Goal: Use online tool/utility: Use online tool/utility

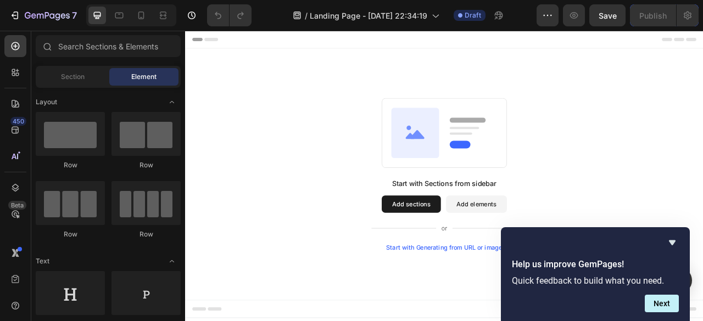
click at [702, 267] on div "Start with Sections from sidebar Add sections Add elements Start with Generatin…" at bounding box center [514, 213] width 659 height 320
click at [671, 242] on icon "Hide survey" at bounding box center [672, 242] width 7 height 5
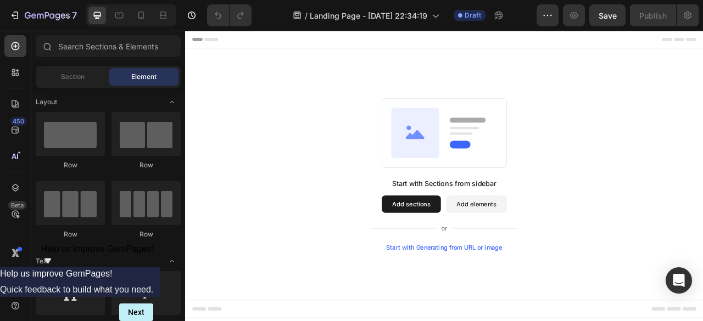
click at [489, 300] on div "Start with Sections from sidebar Add sections Add elements Start with Generatin…" at bounding box center [515, 264] width 186 height 92
click at [490, 305] on div "Start with Generating from URL or image" at bounding box center [515, 306] width 148 height 9
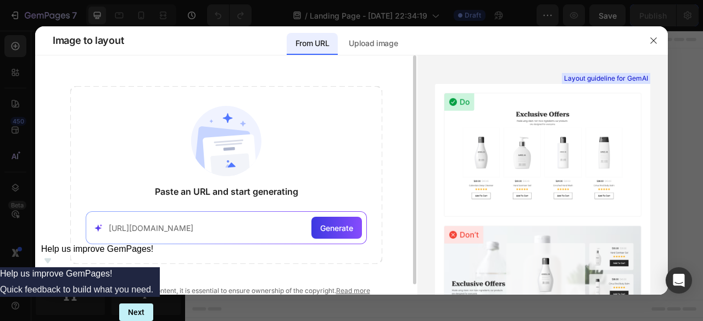
scroll to position [0, 20]
type input "[URL][DOMAIN_NAME]"
click at [343, 229] on span "Generate" at bounding box center [336, 228] width 33 height 12
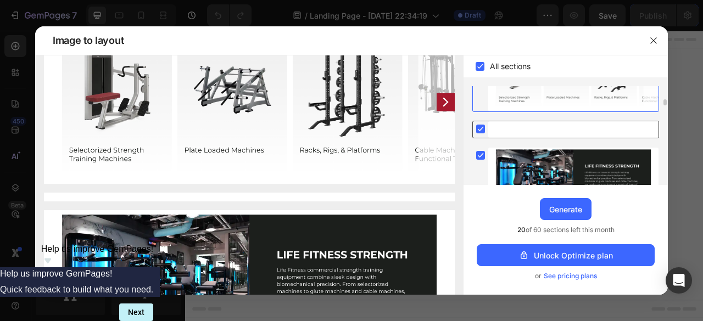
click at [479, 126] on rect at bounding box center [480, 129] width 9 height 9
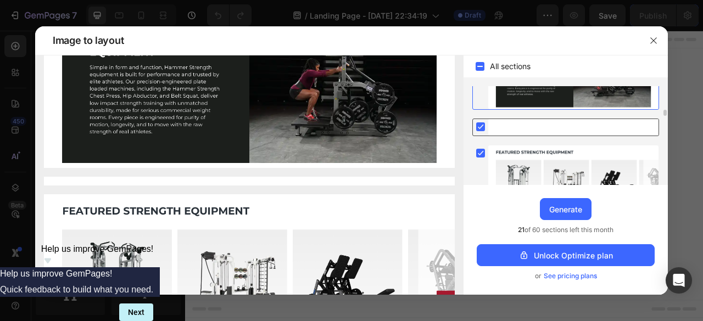
click at [482, 125] on icon at bounding box center [480, 127] width 5 height 4
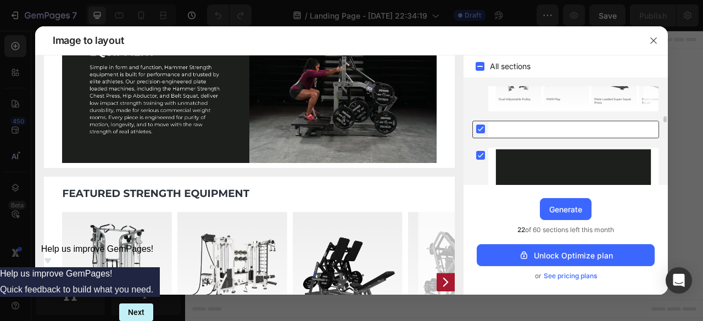
click at [479, 127] on rect at bounding box center [480, 129] width 9 height 9
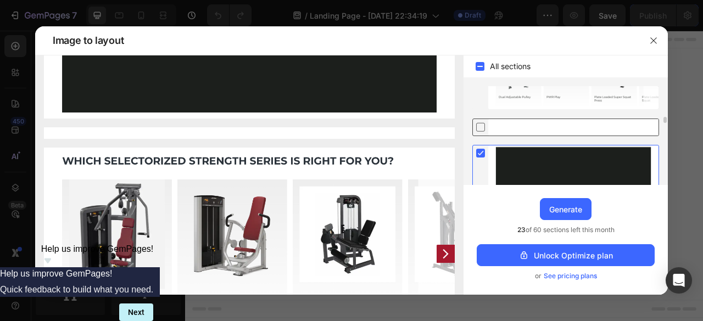
click at [478, 152] on icon at bounding box center [480, 153] width 5 height 4
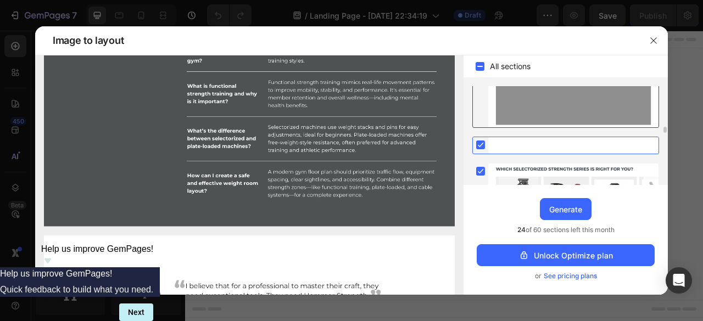
click at [480, 142] on rect at bounding box center [480, 145] width 9 height 9
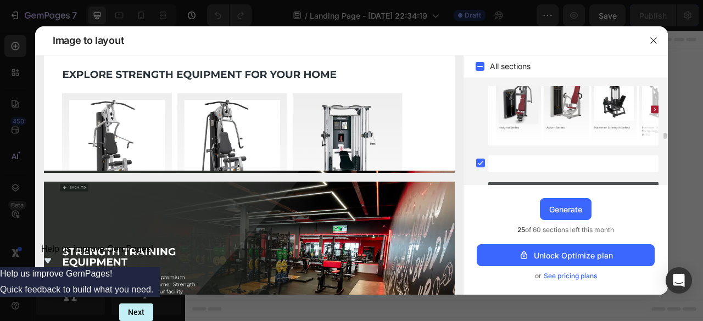
scroll to position [814, 0]
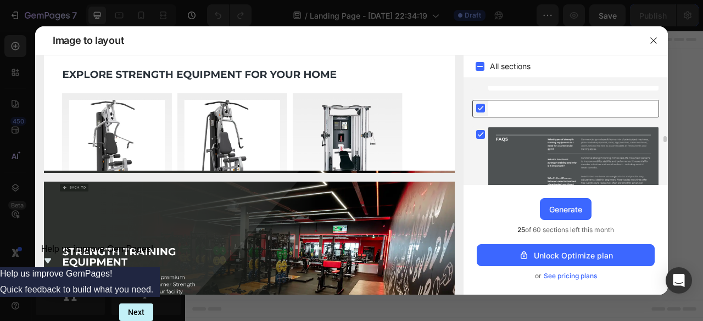
click at [478, 106] on rect at bounding box center [480, 108] width 9 height 9
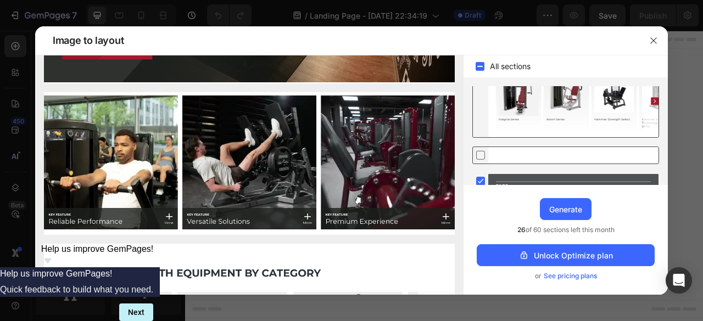
scroll to position [822, 0]
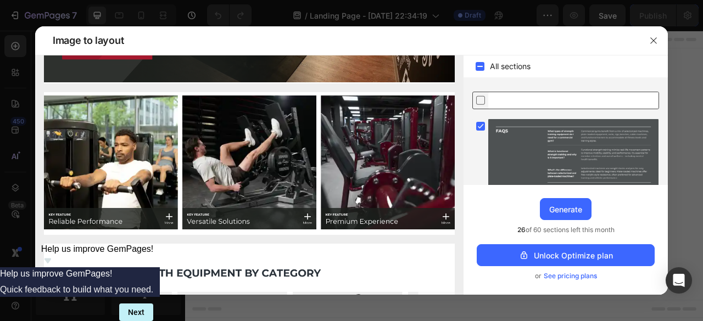
click at [477, 99] on icon at bounding box center [480, 100] width 11 height 12
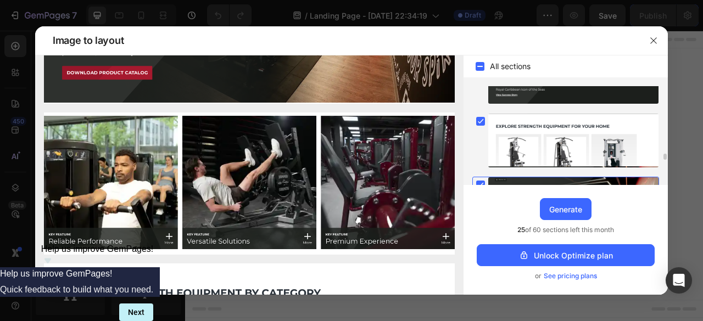
scroll to position [1152, 0]
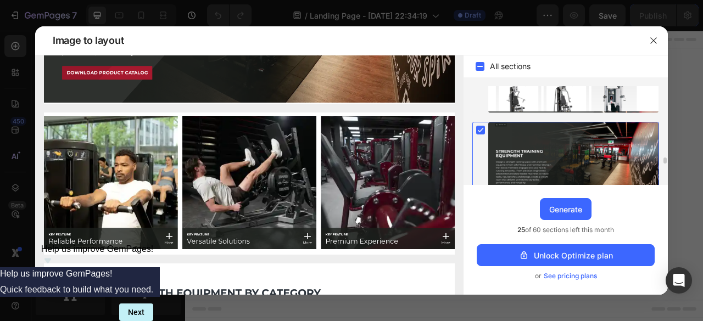
click at [480, 128] on icon at bounding box center [480, 130] width 5 height 4
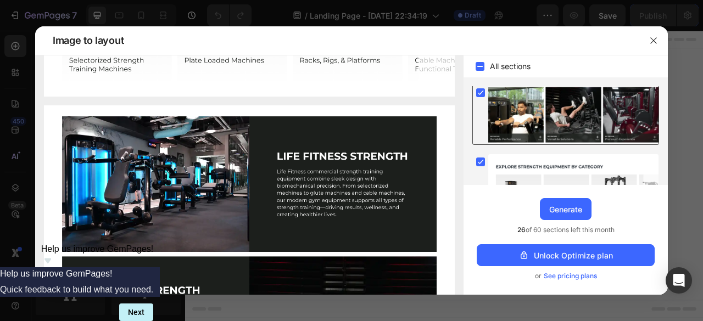
scroll to position [38, 0]
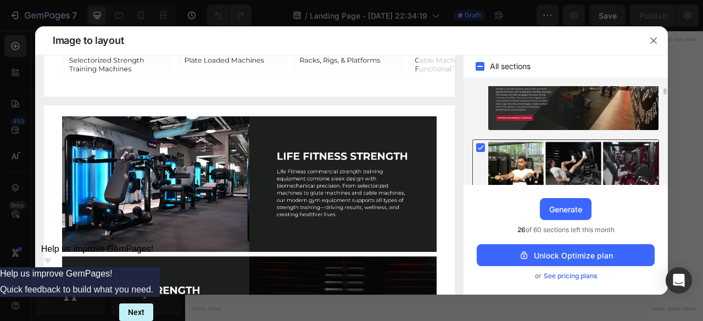
click at [481, 148] on rect at bounding box center [480, 147] width 9 height 9
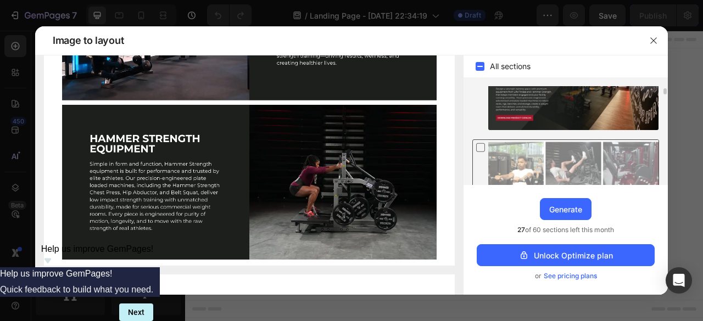
scroll to position [0, 0]
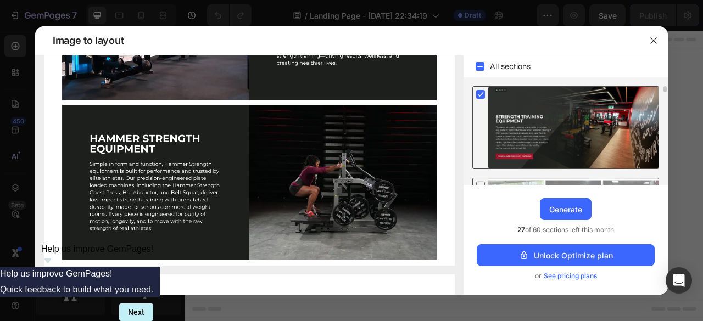
click at [479, 93] on rect at bounding box center [480, 94] width 9 height 9
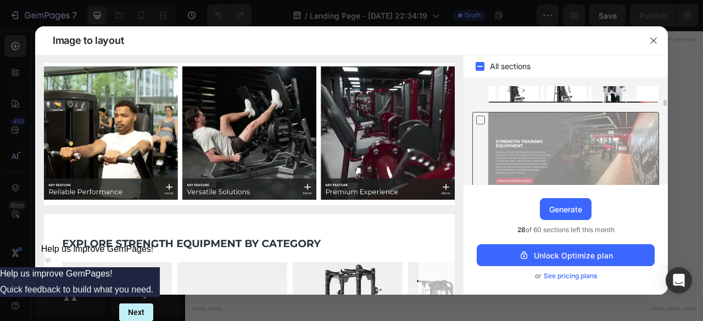
scroll to position [1107, 0]
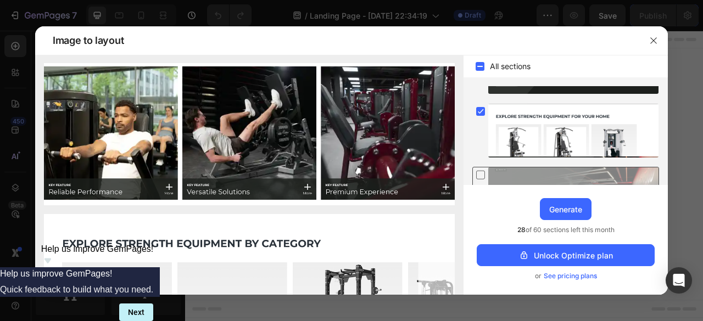
click at [553, 134] on div at bounding box center [573, 131] width 170 height 54
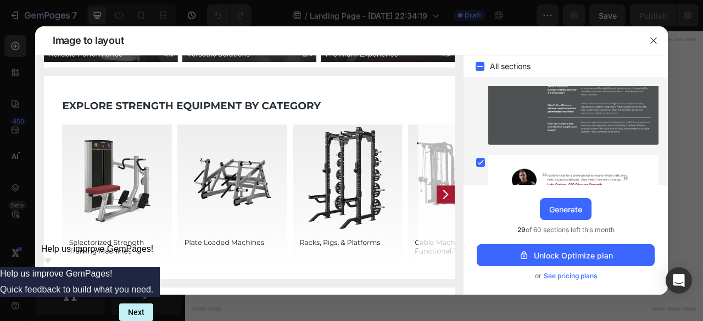
scroll to position [997, 0]
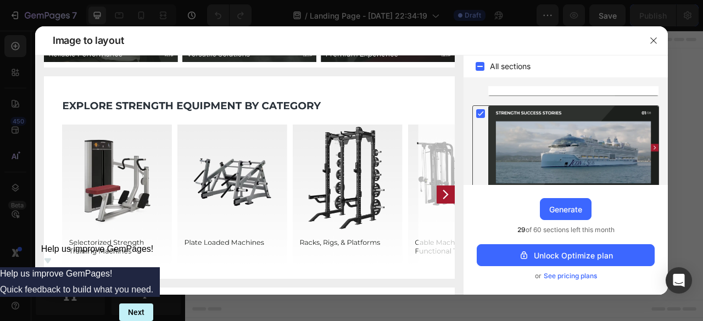
click at [480, 109] on rect at bounding box center [480, 113] width 9 height 9
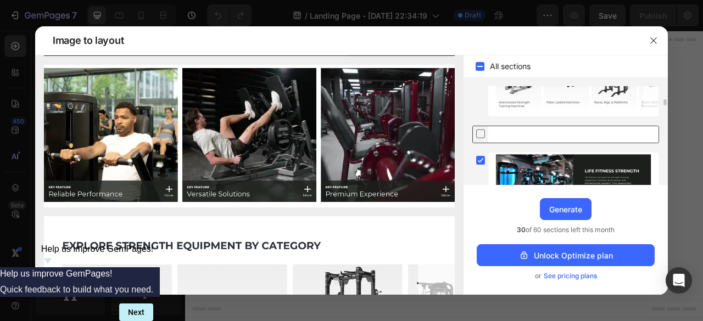
scroll to position [0, 0]
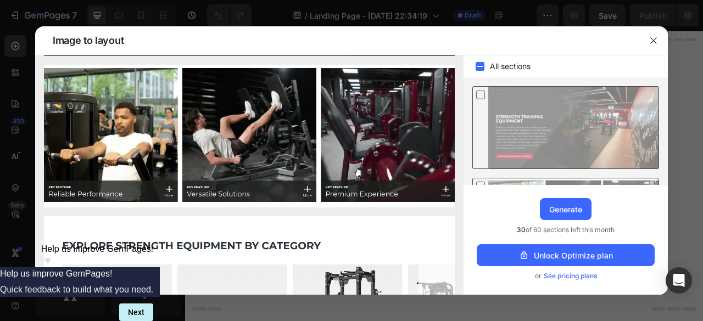
click at [481, 94] on icon at bounding box center [480, 95] width 11 height 12
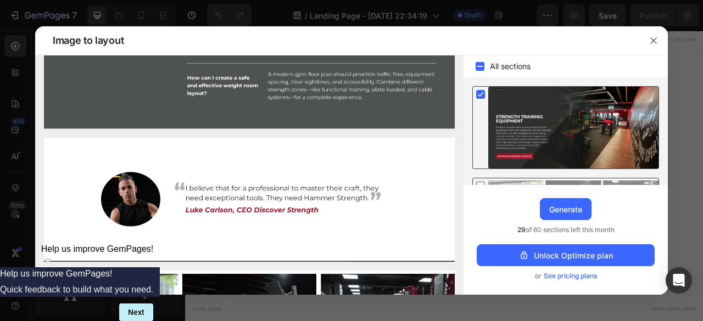
scroll to position [55, 0]
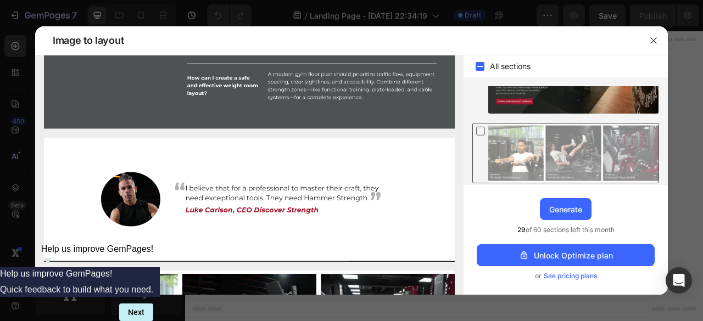
click at [482, 131] on icon at bounding box center [480, 131] width 11 height 12
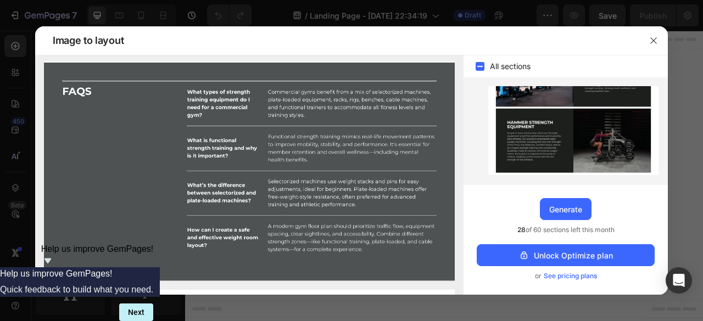
scroll to position [1505, 0]
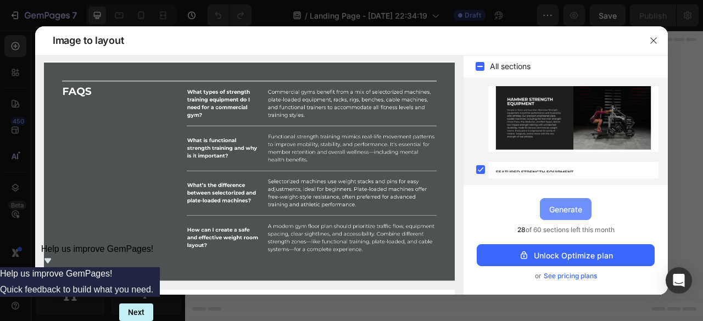
click at [573, 213] on div "Generate" at bounding box center [565, 210] width 33 height 12
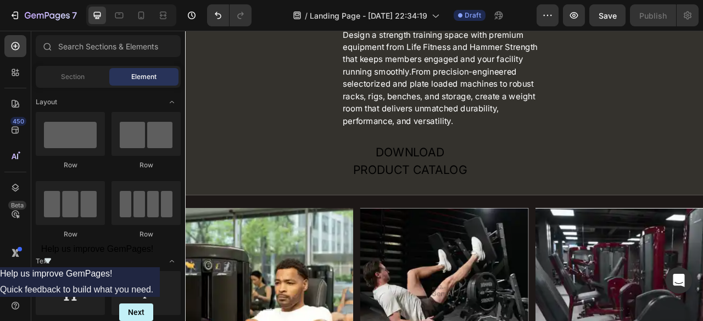
scroll to position [55, 0]
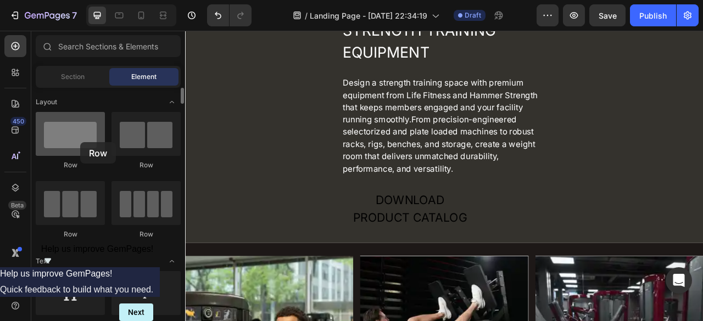
click at [80, 142] on div at bounding box center [70, 134] width 69 height 44
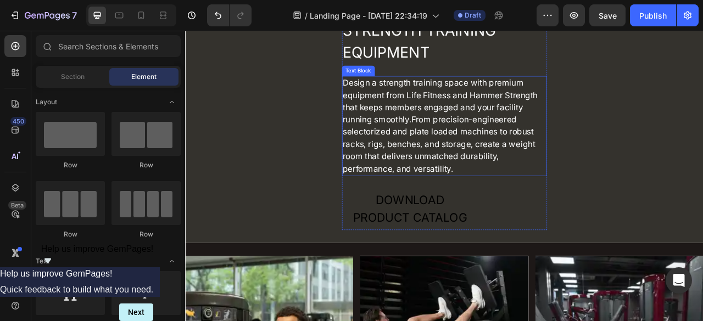
scroll to position [0, 0]
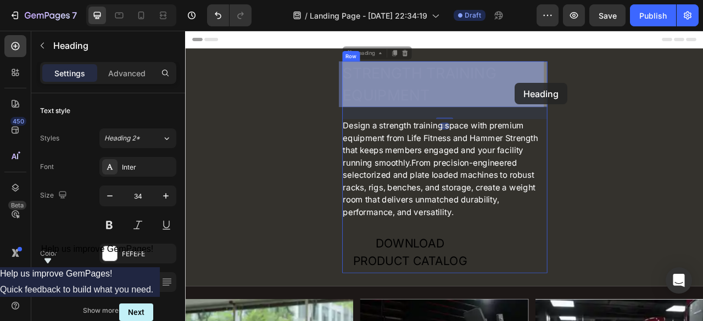
drag, startPoint x: 598, startPoint y: 80, endPoint x: 604, endPoint y: 97, distance: 17.4
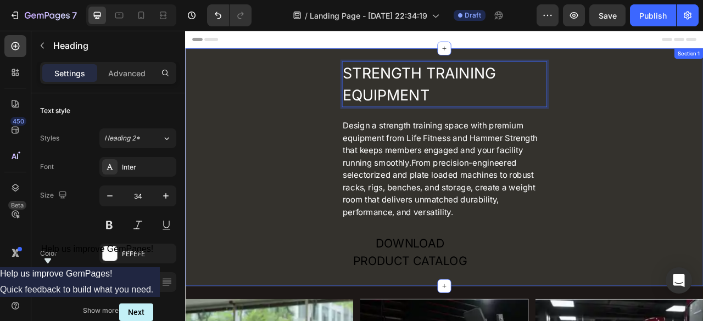
drag, startPoint x: 615, startPoint y: 109, endPoint x: 677, endPoint y: 99, distance: 62.8
click at [591, 99] on p "STRENGTH TRAINING EQUIPMENT" at bounding box center [514, 99] width 259 height 56
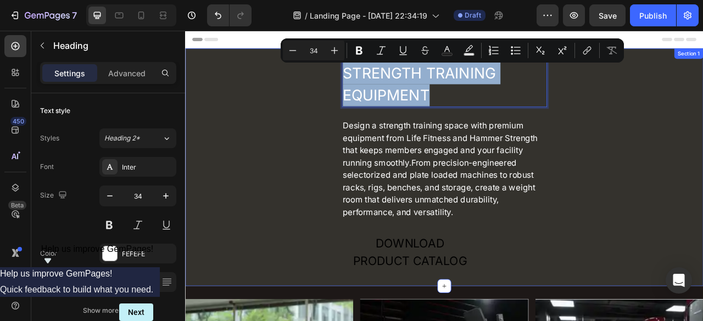
drag, startPoint x: 489, startPoint y: 111, endPoint x: 374, endPoint y: 81, distance: 119.2
click at [374, 81] on div "STRENGTH TRAINING EQUIPMENT Heading 28 Design a strength training space with pr…" at bounding box center [514, 205] width 659 height 270
click at [549, 109] on p "STRENGTH TRAINING EQUIPMENT" at bounding box center [514, 99] width 259 height 56
